Goal: Task Accomplishment & Management: Use online tool/utility

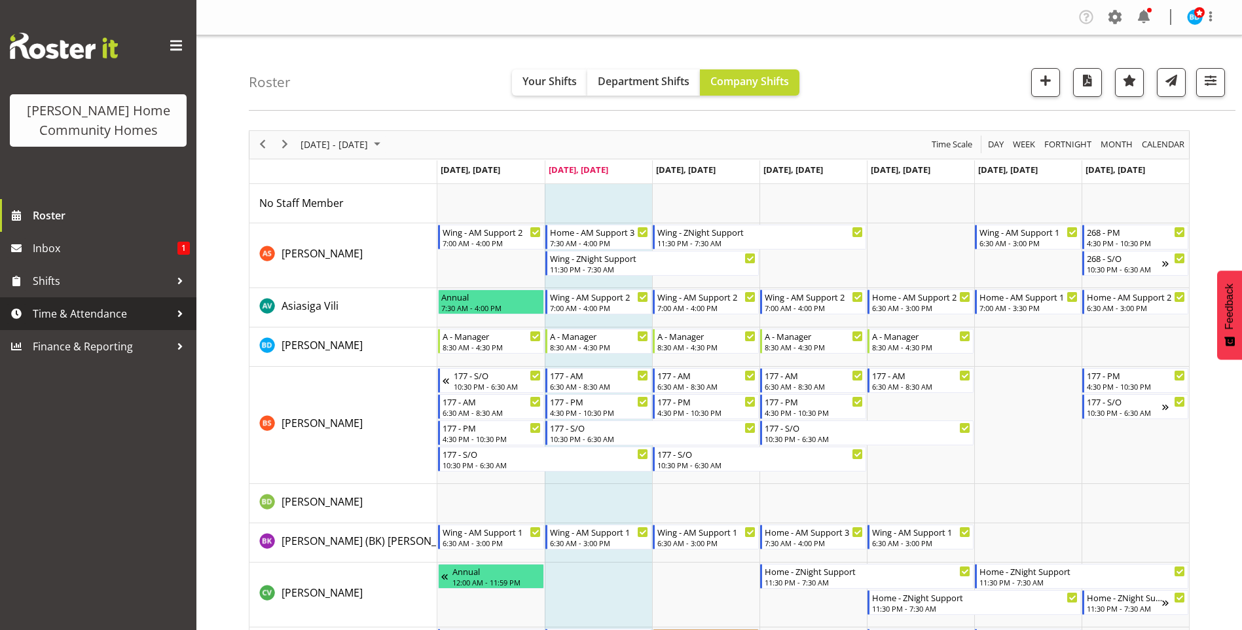
click at [107, 314] on span "Time & Attendance" at bounding box center [101, 314] width 137 height 20
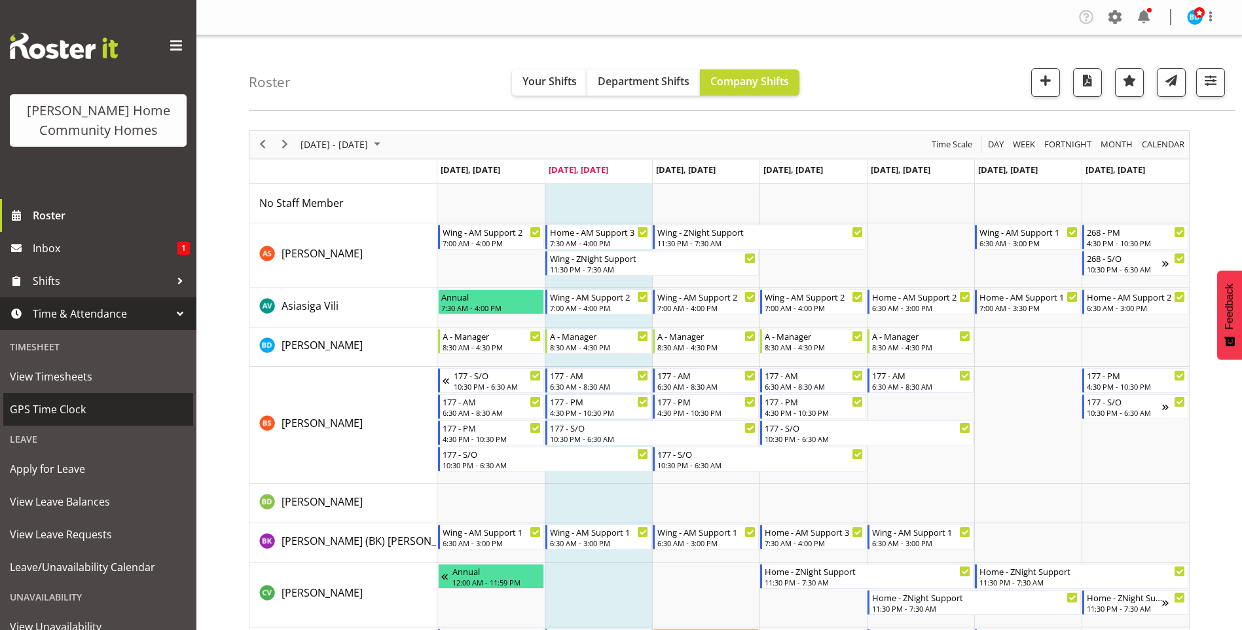
click at [64, 414] on span "GPS Time Clock" at bounding box center [98, 409] width 177 height 20
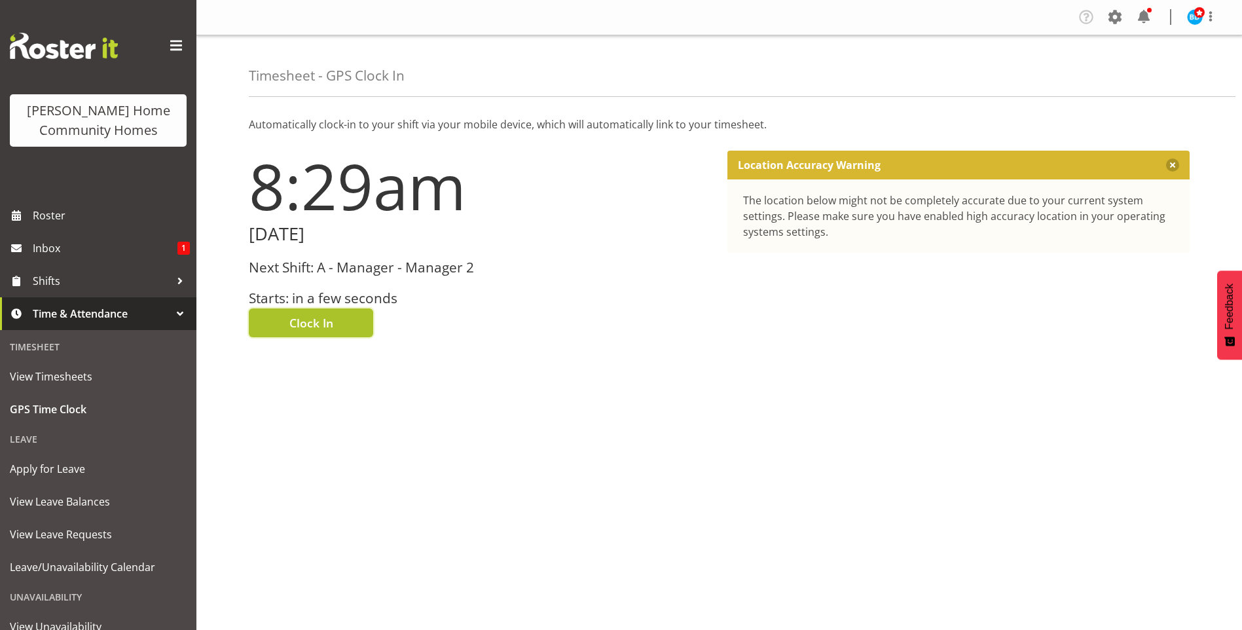
click at [289, 332] on button "Clock In" at bounding box center [311, 322] width 124 height 29
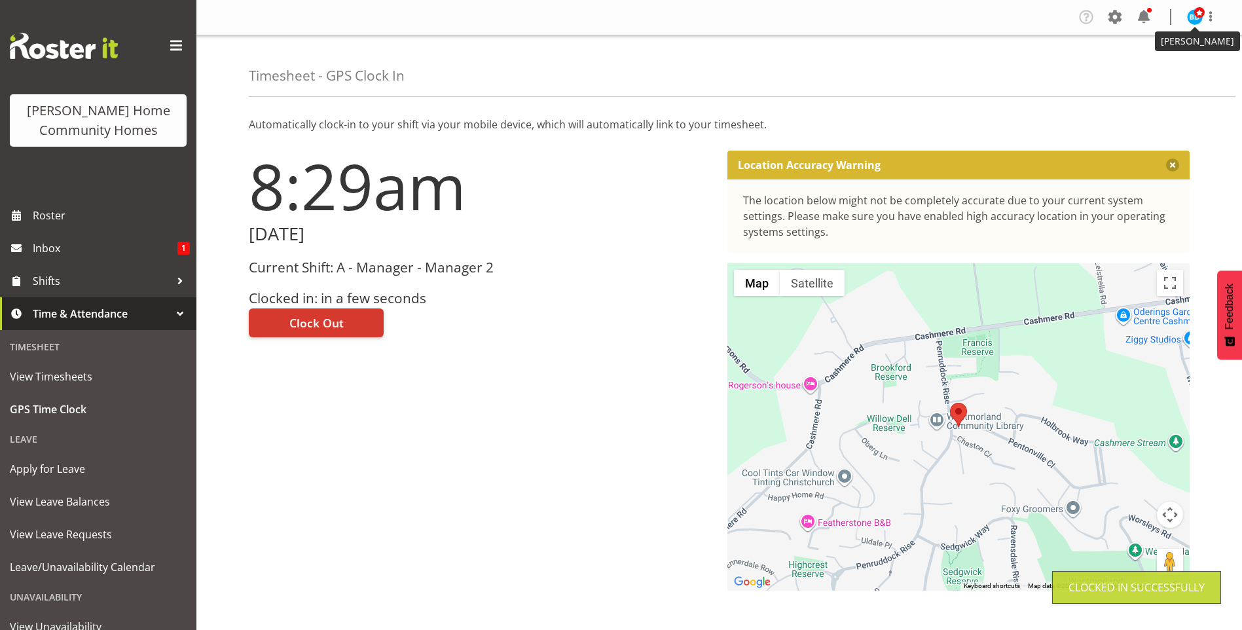
click at [1200, 18] on img at bounding box center [1195, 17] width 16 height 16
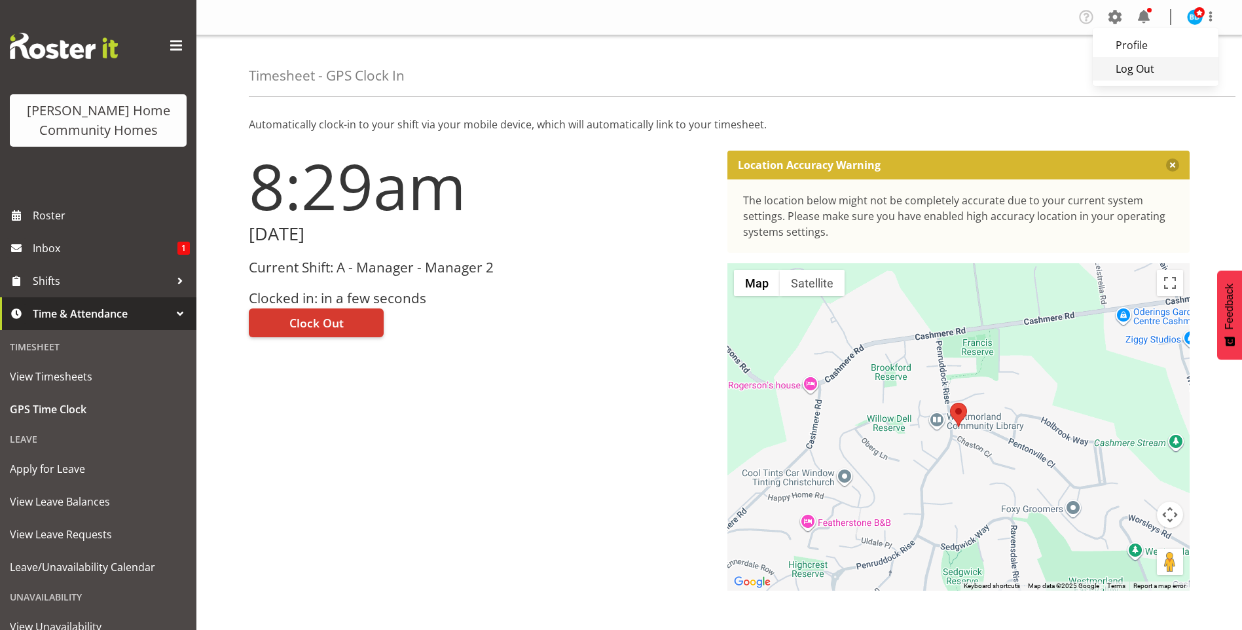
click at [1153, 60] on link "Log Out" at bounding box center [1156, 69] width 126 height 24
